Goal: Task Accomplishment & Management: Manage account settings

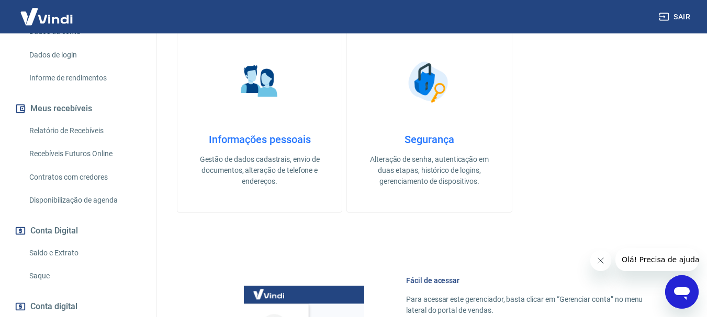
scroll to position [229, 0]
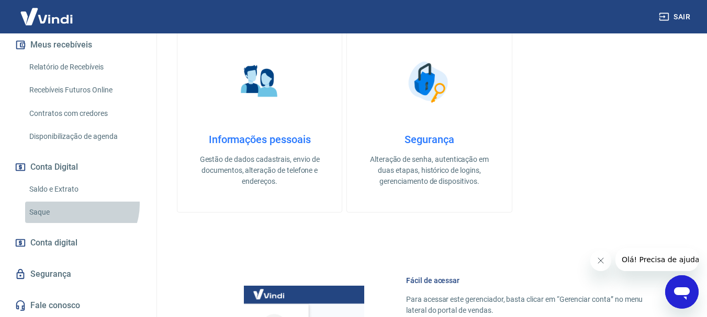
click at [74, 204] on link "Saque" at bounding box center [84, 212] width 119 height 21
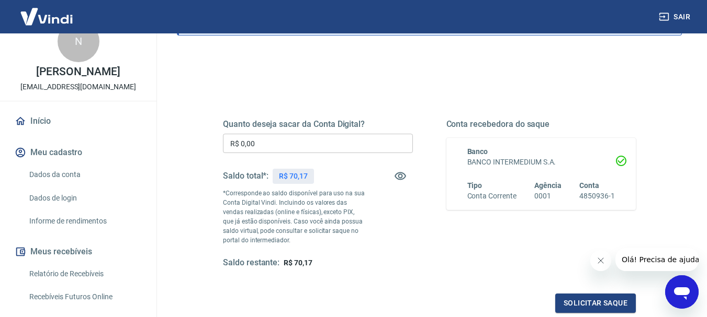
scroll to position [6, 0]
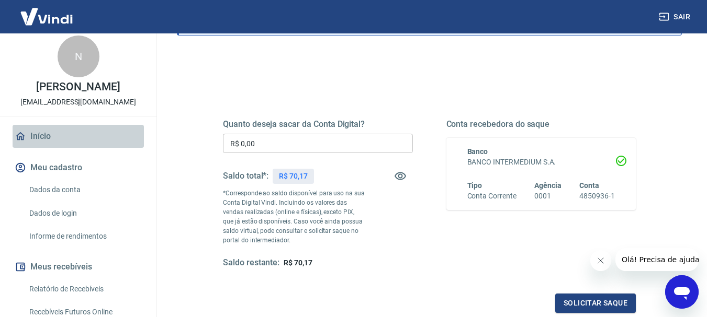
click at [89, 137] on link "Início" at bounding box center [78, 136] width 131 height 23
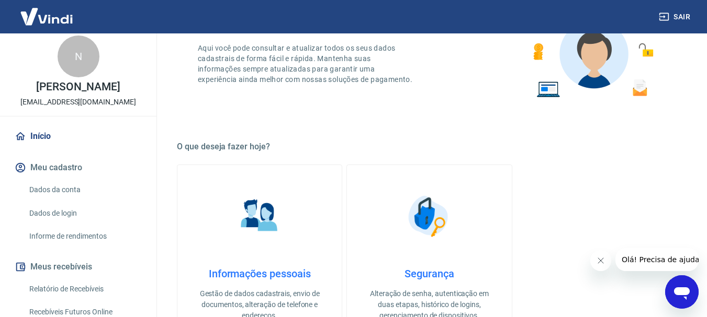
click at [89, 137] on link "Início" at bounding box center [78, 136] width 131 height 23
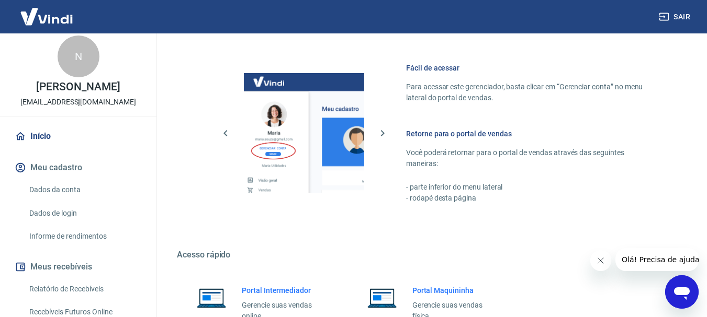
scroll to position [526, 0]
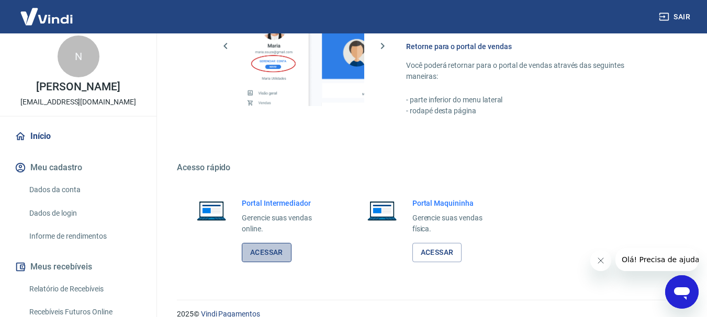
click at [259, 253] on link "Acessar" at bounding box center [267, 252] width 50 height 19
